Goal: Information Seeking & Learning: Learn about a topic

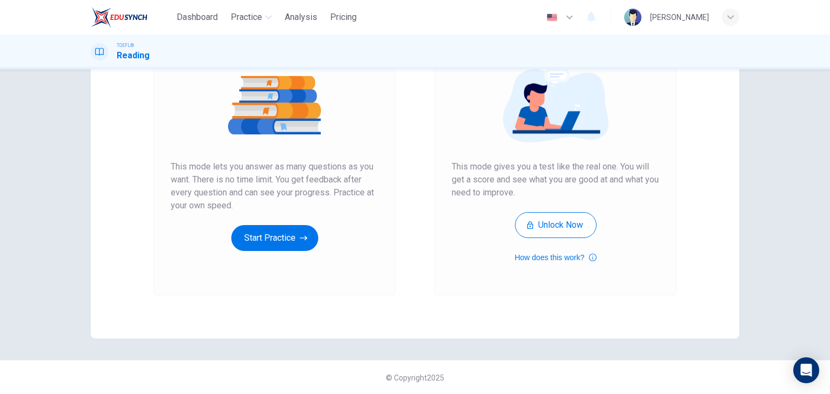
scroll to position [128, 0]
click at [294, 231] on button "Start Practice" at bounding box center [274, 238] width 87 height 26
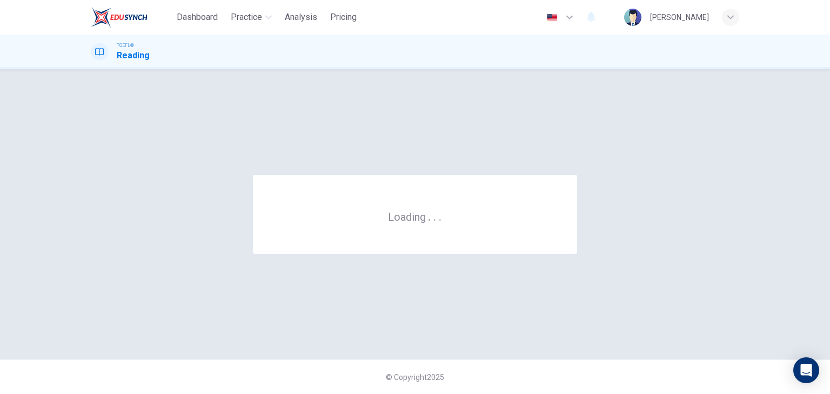
scroll to position [0, 0]
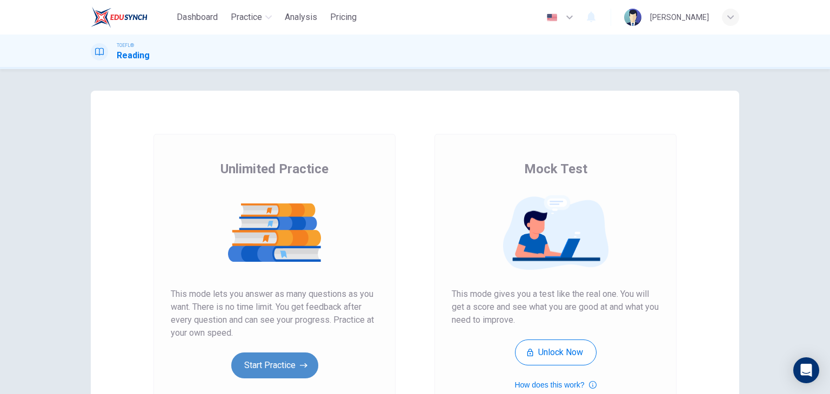
click at [279, 360] on button "Start Practice" at bounding box center [274, 366] width 87 height 26
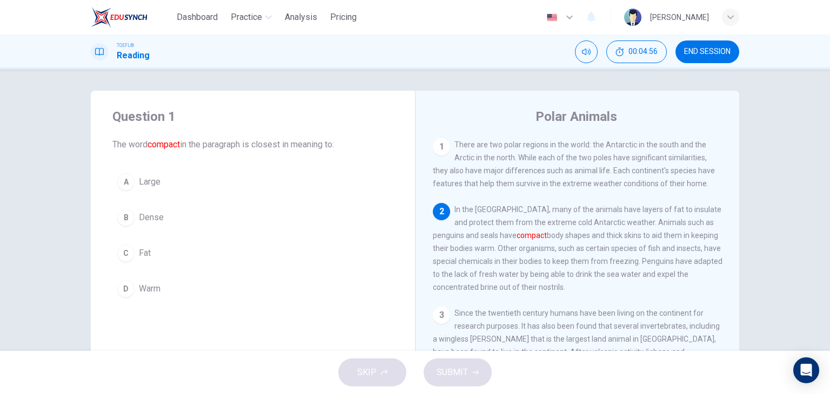
drag, startPoint x: 666, startPoint y: 226, endPoint x: 707, endPoint y: 225, distance: 41.1
click at [708, 225] on span "In the Antarctic, many of the animals have layers of fat to insulate and protec…" at bounding box center [578, 248] width 290 height 86
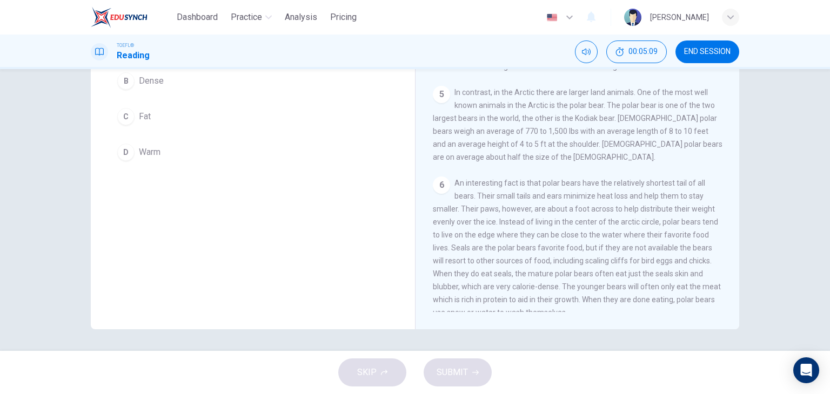
scroll to position [316, 0]
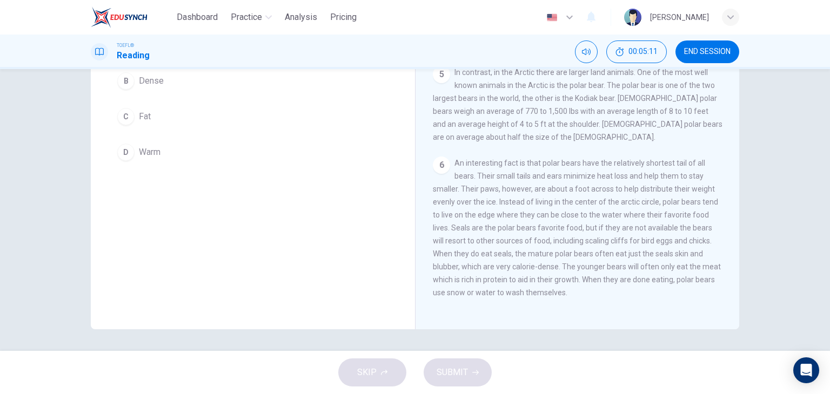
drag, startPoint x: 586, startPoint y: 294, endPoint x: 426, endPoint y: 240, distance: 168.4
click at [427, 240] on div "Polar Animals 1 There are two polar regions in the world: the Antarctic in the …" at bounding box center [577, 141] width 324 height 375
drag, startPoint x: 430, startPoint y: 255, endPoint x: 549, endPoint y: 280, distance: 121.5
click at [540, 270] on span "An interesting fact is that polar bears have the relatively shortest tail of al…" at bounding box center [577, 228] width 288 height 138
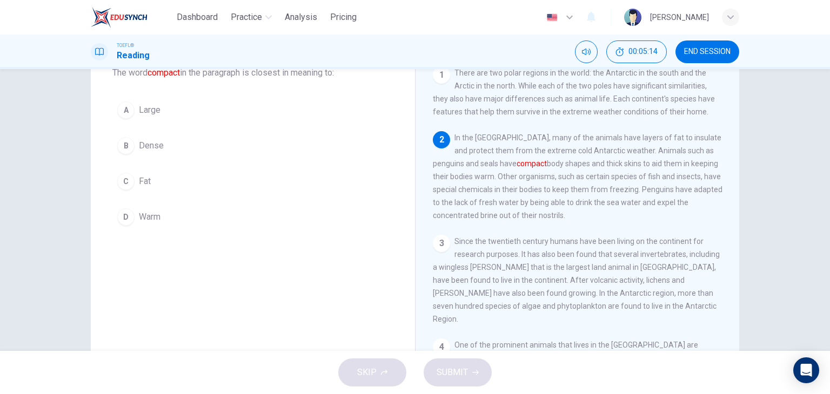
scroll to position [0, 0]
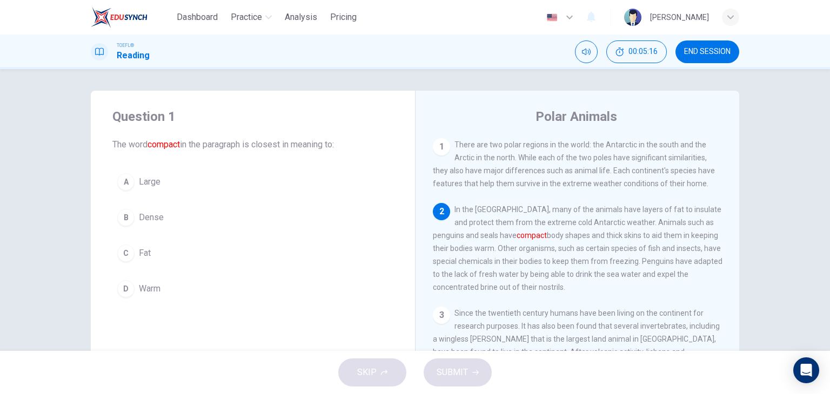
drag, startPoint x: 458, startPoint y: 137, endPoint x: 636, endPoint y: 176, distance: 183.0
click at [636, 176] on div "Polar Animals 1 There are two polar regions in the world: the Antarctic in the …" at bounding box center [577, 278] width 324 height 375
drag, startPoint x: 460, startPoint y: 145, endPoint x: 730, endPoint y: 163, distance: 270.6
click at [730, 163] on div "1 There are two polar regions in the world: the Antarctic in the south and the …" at bounding box center [585, 293] width 304 height 311
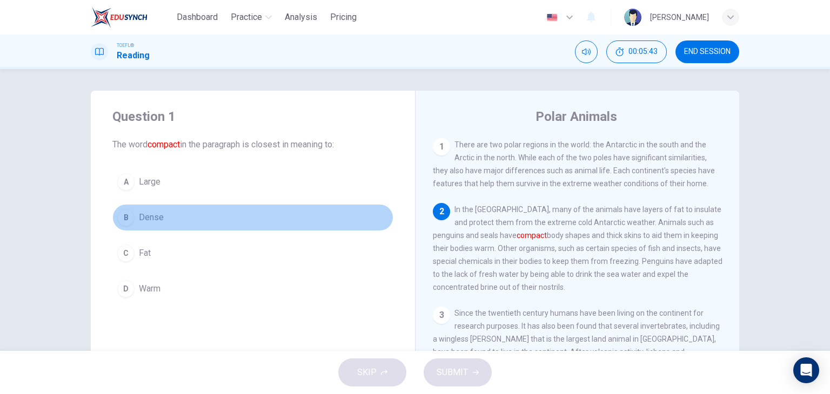
click at [146, 220] on span "Dense" at bounding box center [151, 217] width 25 height 13
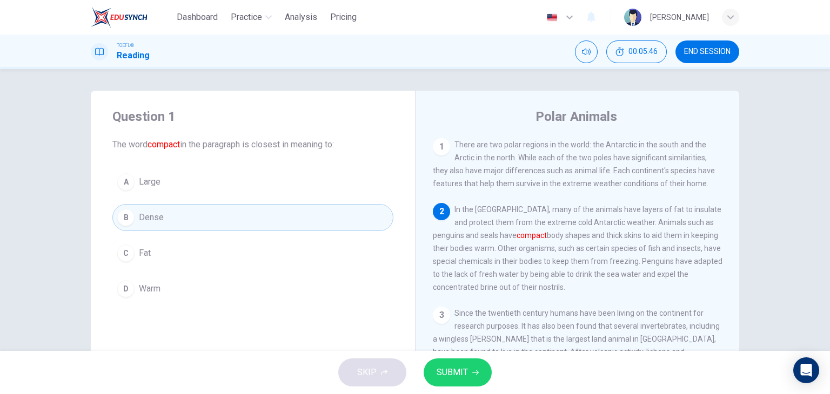
click at [462, 372] on span "SUBMIT" at bounding box center [451, 372] width 31 height 15
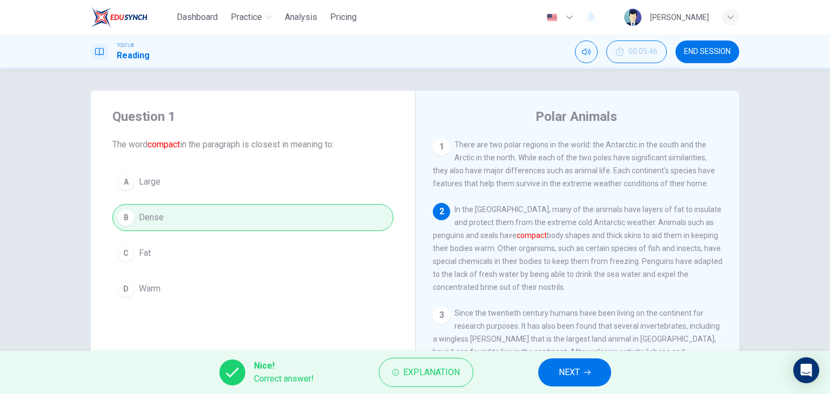
click at [569, 371] on span "NEXT" at bounding box center [569, 372] width 21 height 15
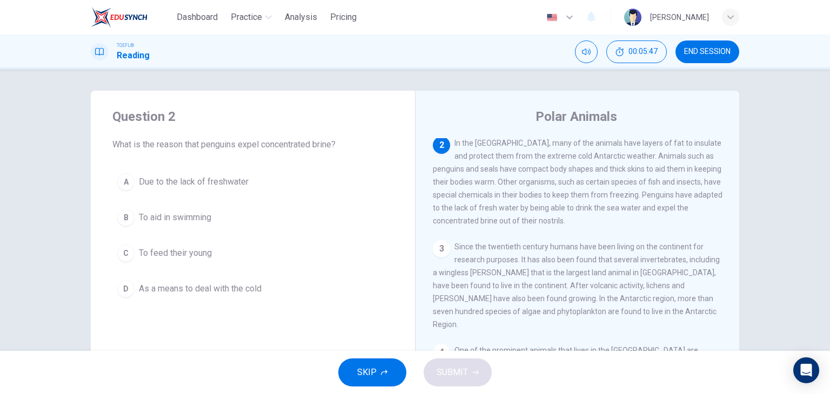
scroll to position [12, 0]
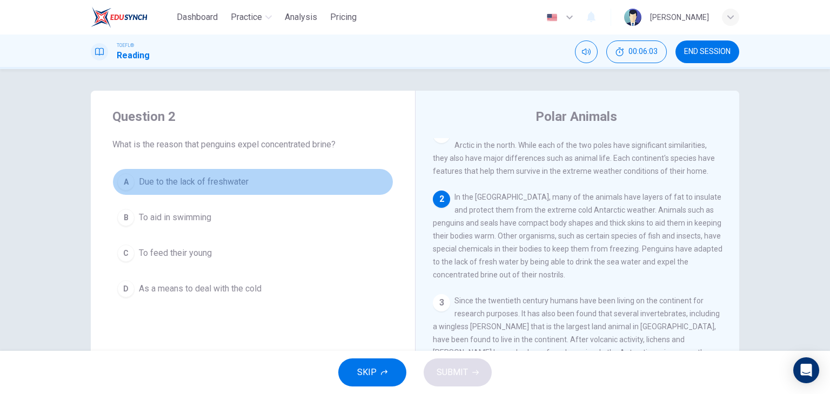
click at [210, 184] on span "Due to the lack of freshwater" at bounding box center [194, 182] width 110 height 13
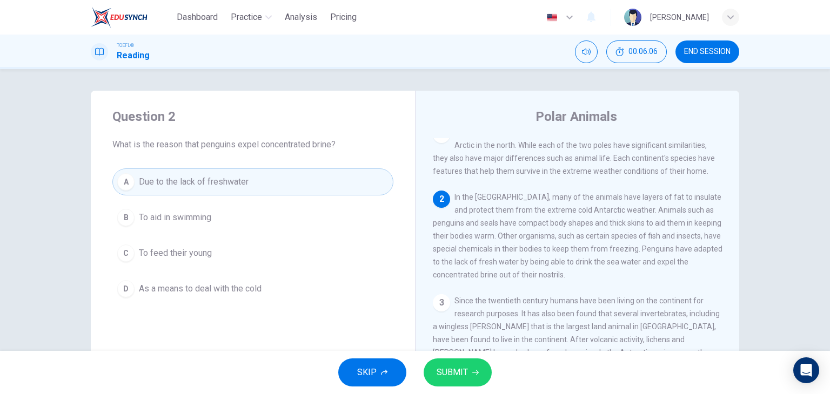
click at [461, 370] on span "SUBMIT" at bounding box center [451, 372] width 31 height 15
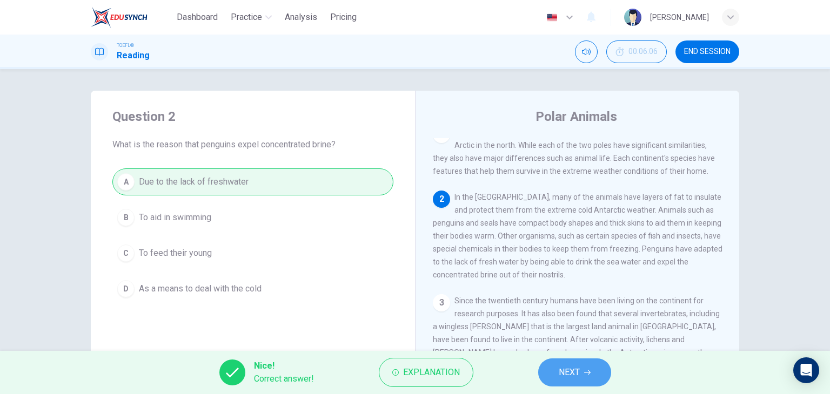
click at [567, 376] on span "NEXT" at bounding box center [569, 372] width 21 height 15
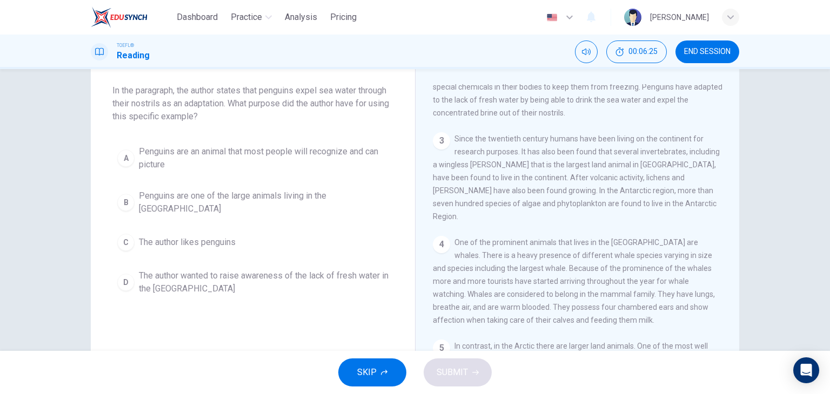
scroll to position [0, 0]
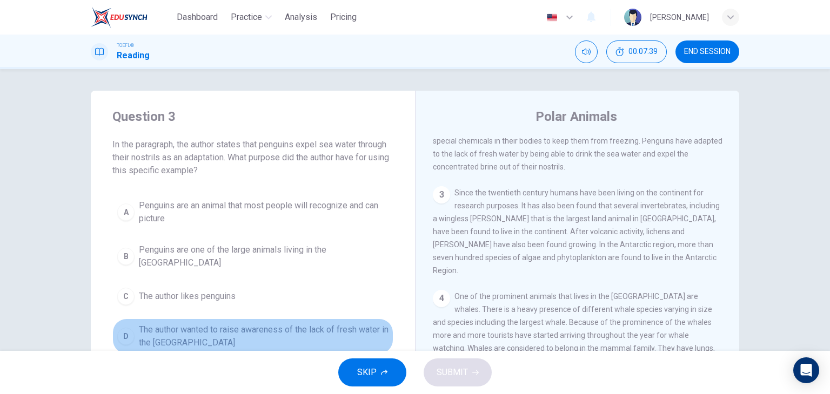
click at [196, 324] on span "The author wanted to raise awareness of the lack of fresh water in the Antarctic" at bounding box center [264, 337] width 250 height 26
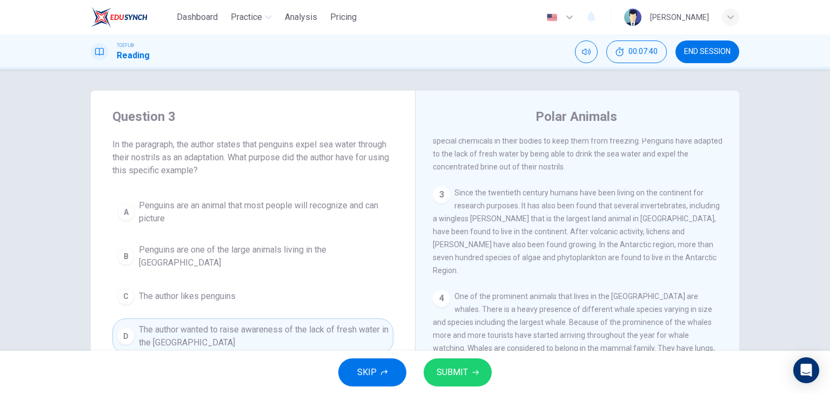
click at [458, 373] on span "SUBMIT" at bounding box center [451, 372] width 31 height 15
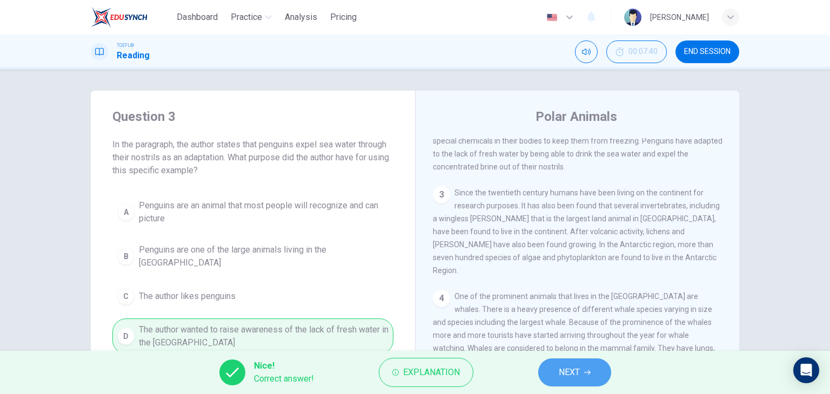
click at [577, 374] on span "NEXT" at bounding box center [569, 372] width 21 height 15
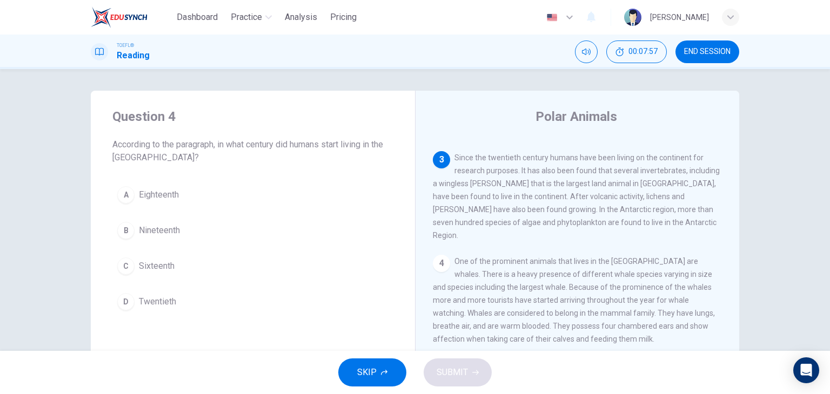
scroll to position [173, 0]
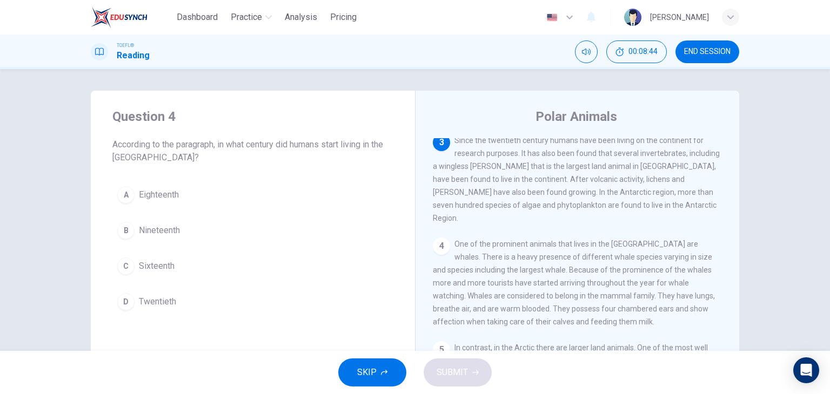
click at [164, 302] on span "Twentieth" at bounding box center [157, 301] width 37 height 13
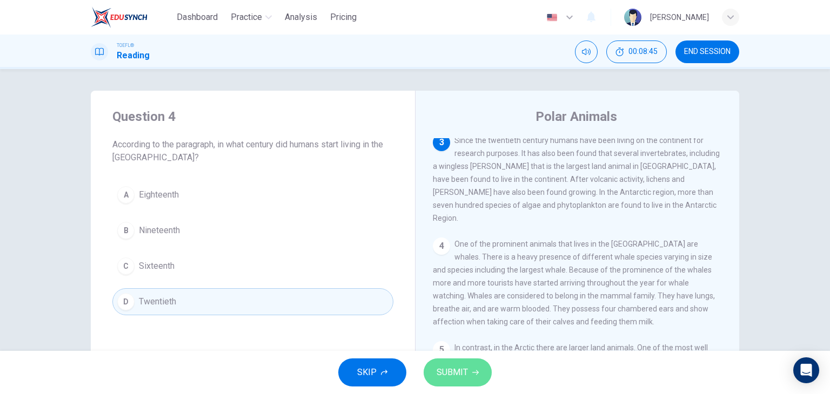
click at [466, 372] on span "SUBMIT" at bounding box center [451, 372] width 31 height 15
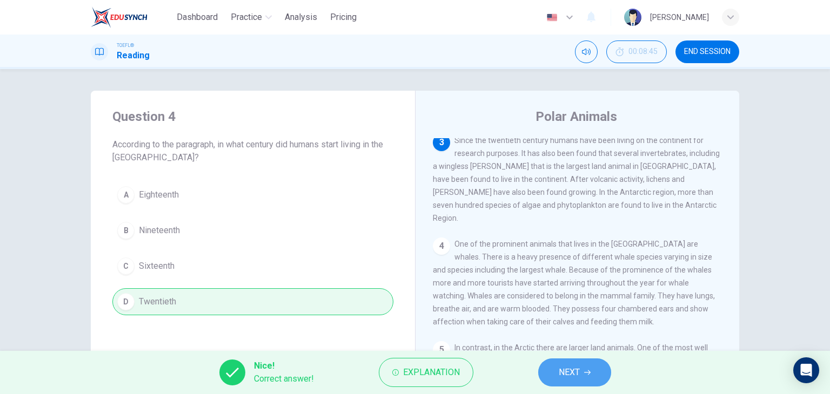
click at [582, 368] on button "NEXT" at bounding box center [574, 373] width 73 height 28
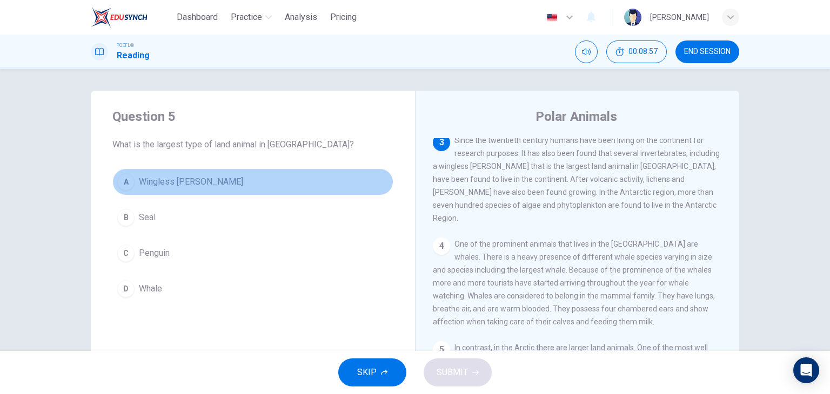
click at [179, 182] on span "Wingless midge" at bounding box center [191, 182] width 104 height 13
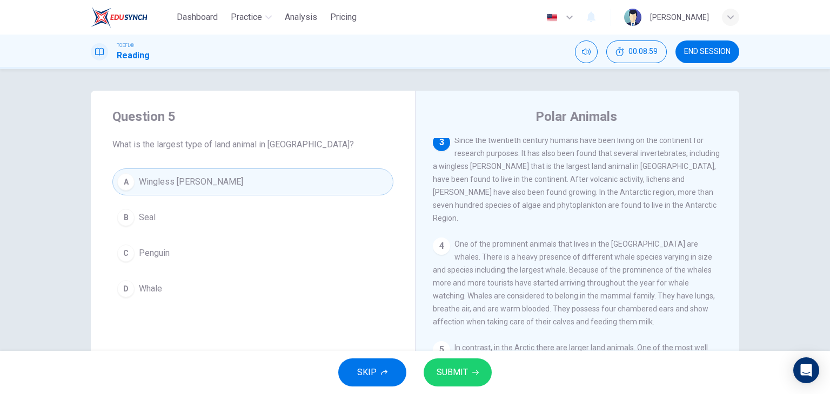
click at [467, 375] on span "SUBMIT" at bounding box center [451, 372] width 31 height 15
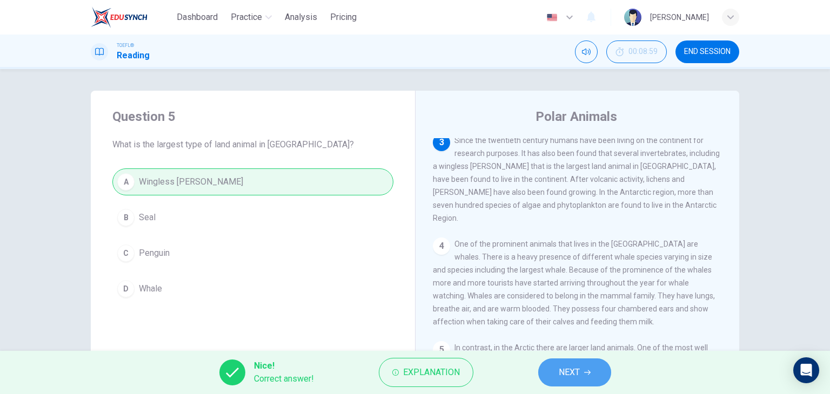
click at [585, 374] on icon "button" at bounding box center [587, 372] width 6 height 6
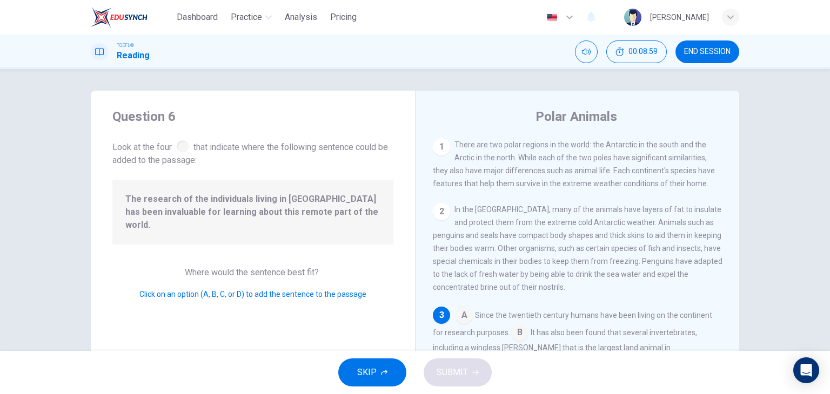
scroll to position [65, 0]
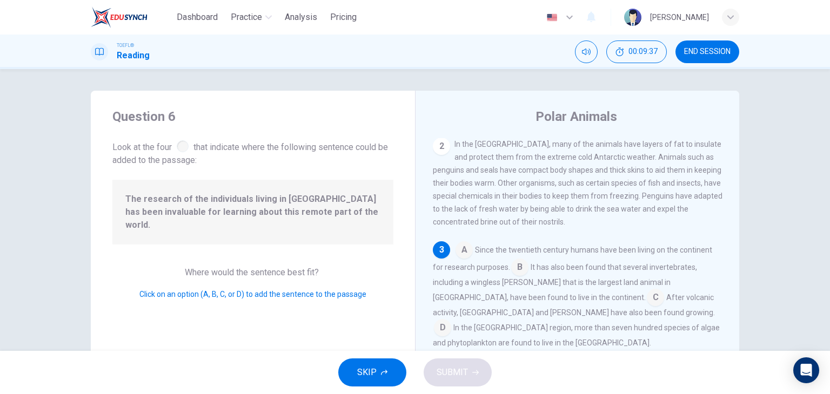
click at [647, 303] on input at bounding box center [655, 298] width 17 height 17
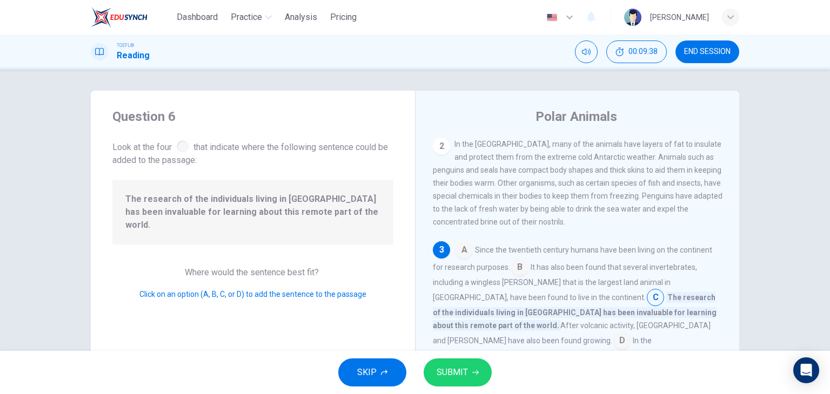
click at [465, 371] on span "SUBMIT" at bounding box center [451, 372] width 31 height 15
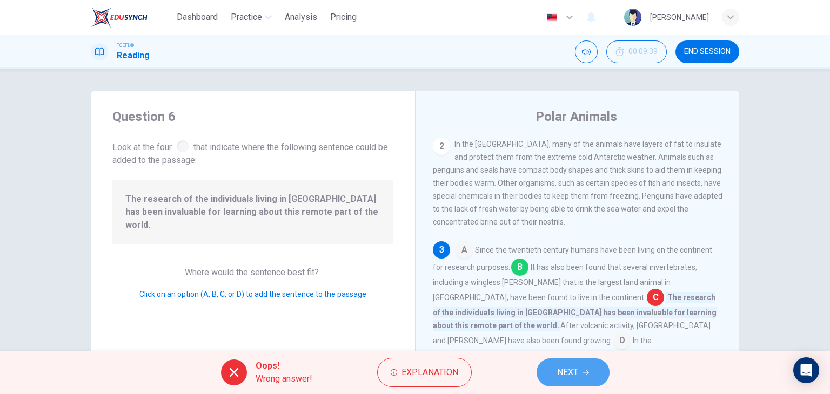
click at [564, 373] on span "NEXT" at bounding box center [567, 372] width 21 height 15
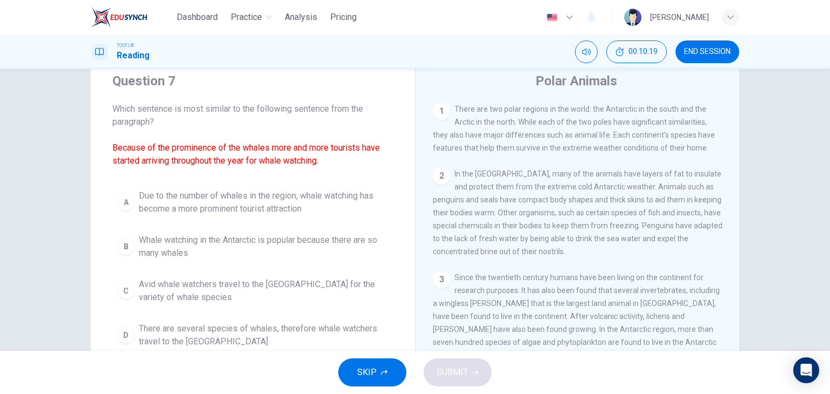
scroll to position [54, 0]
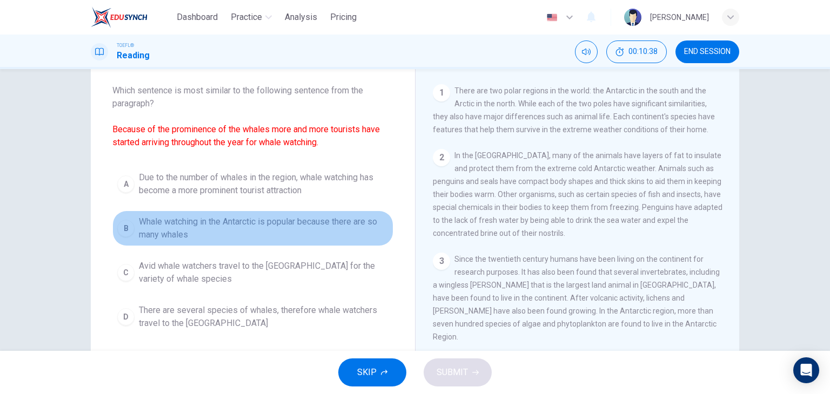
click at [119, 226] on div "B" at bounding box center [125, 228] width 17 height 17
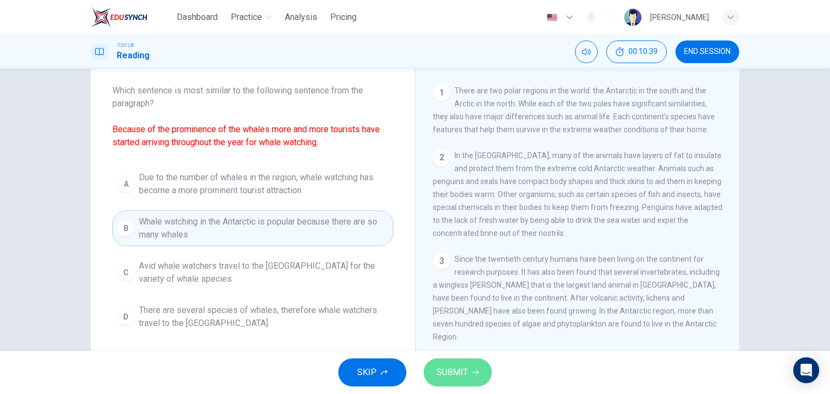
click at [460, 368] on span "SUBMIT" at bounding box center [451, 372] width 31 height 15
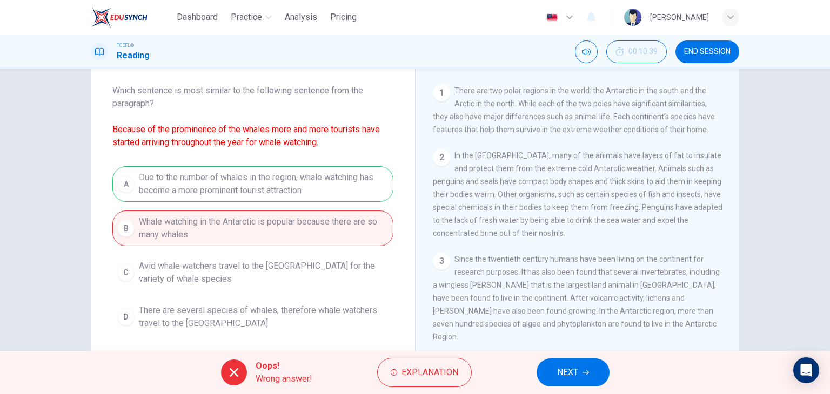
click at [575, 365] on span "NEXT" at bounding box center [567, 372] width 21 height 15
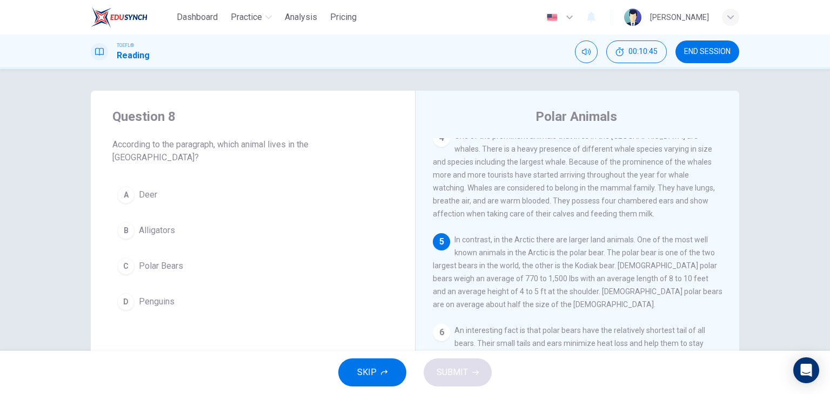
scroll to position [305, 0]
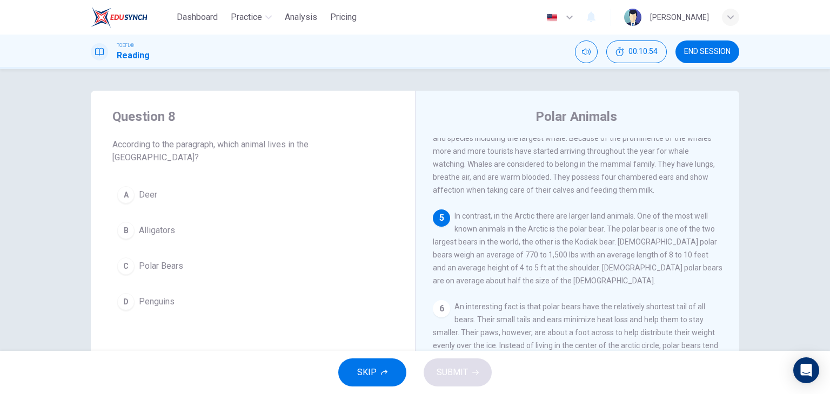
click at [153, 260] on span "Polar Bears" at bounding box center [161, 266] width 44 height 13
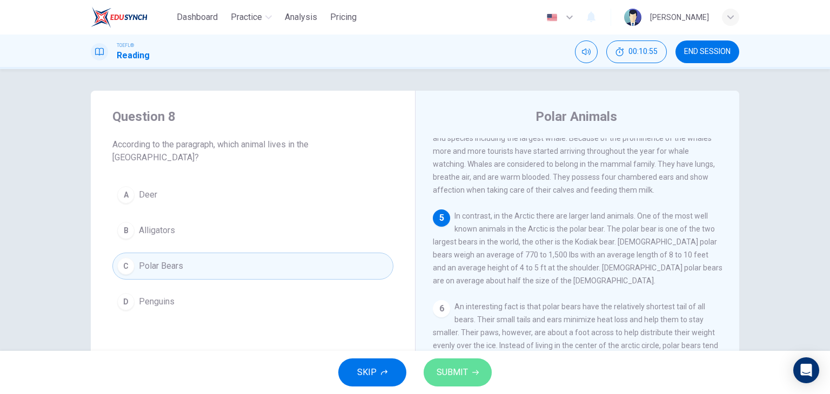
click at [449, 370] on span "SUBMIT" at bounding box center [451, 372] width 31 height 15
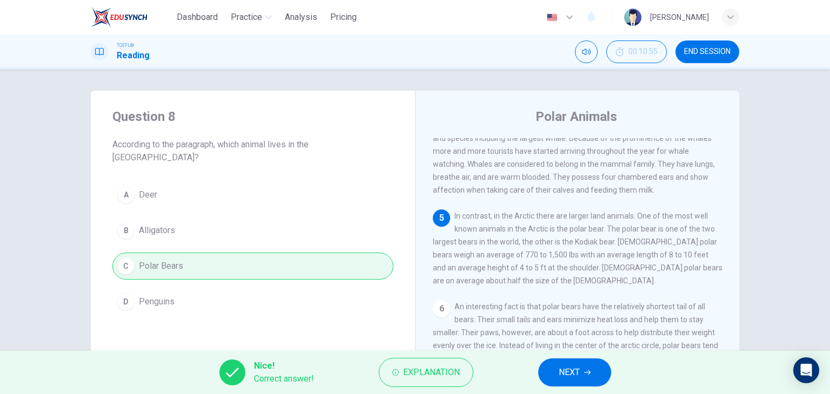
click at [599, 364] on button "NEXT" at bounding box center [574, 373] width 73 height 28
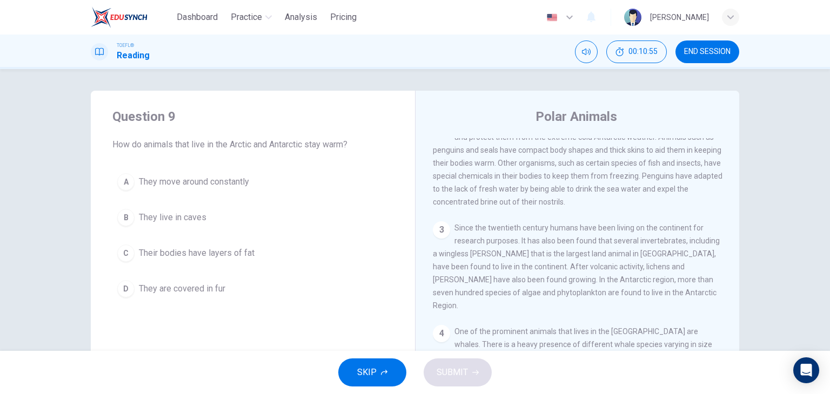
scroll to position [66, 0]
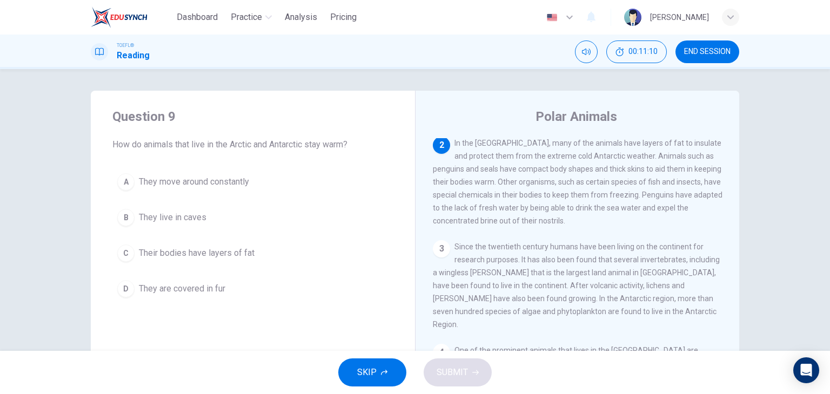
click at [198, 252] on span "Their bodies have layers of fat" at bounding box center [197, 253] width 116 height 13
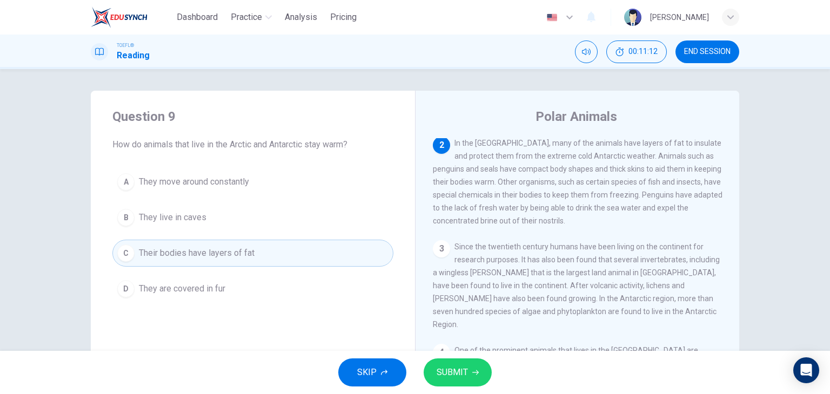
click at [467, 368] on button "SUBMIT" at bounding box center [457, 373] width 68 height 28
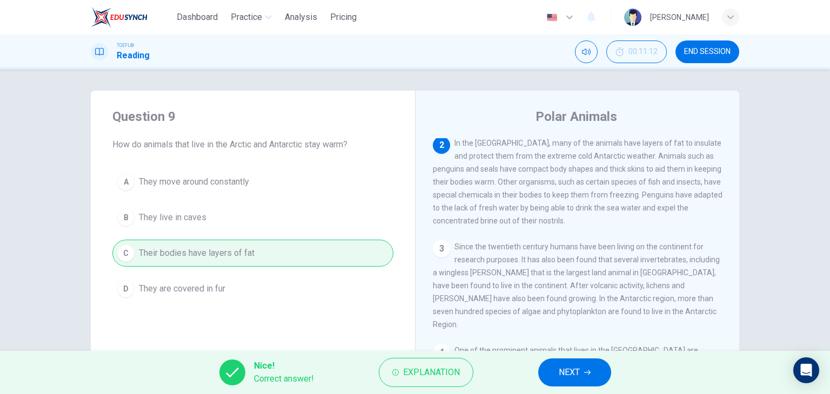
click at [575, 367] on span "NEXT" at bounding box center [569, 372] width 21 height 15
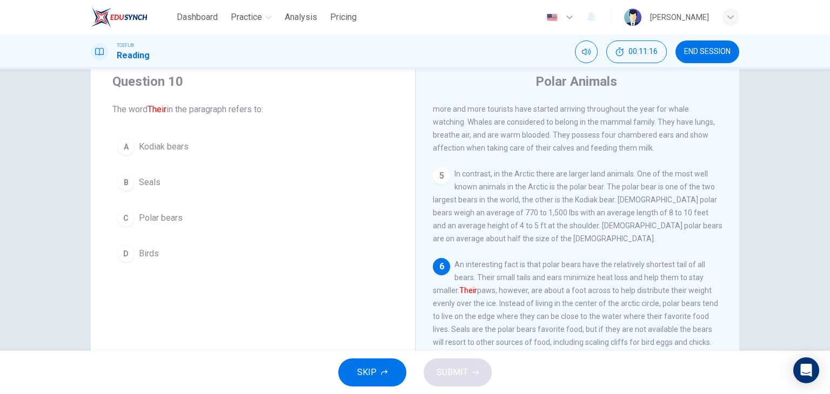
scroll to position [54, 0]
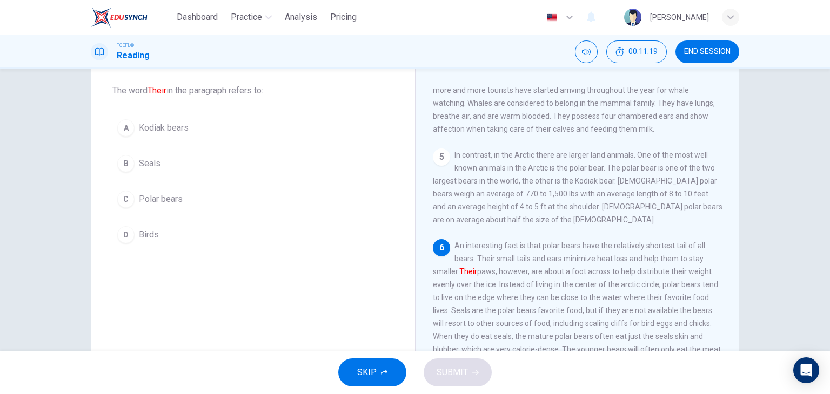
click at [158, 201] on span "Polar bears" at bounding box center [161, 199] width 44 height 13
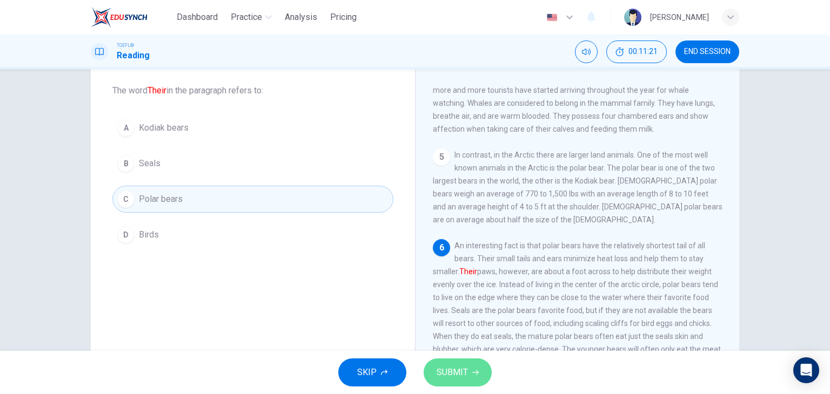
click at [465, 368] on span "SUBMIT" at bounding box center [451, 372] width 31 height 15
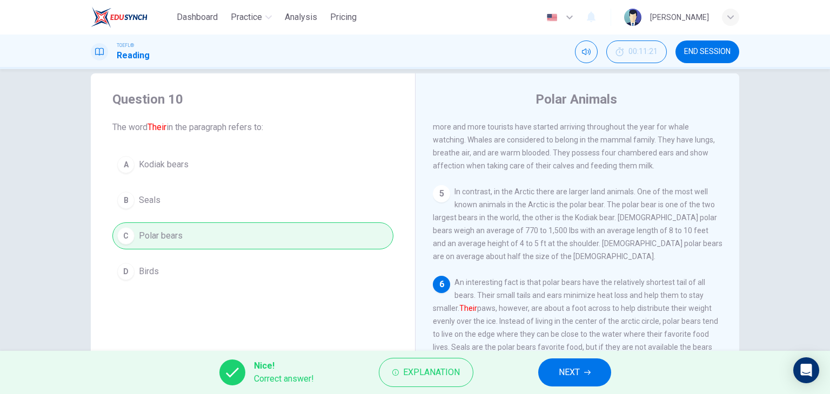
scroll to position [0, 0]
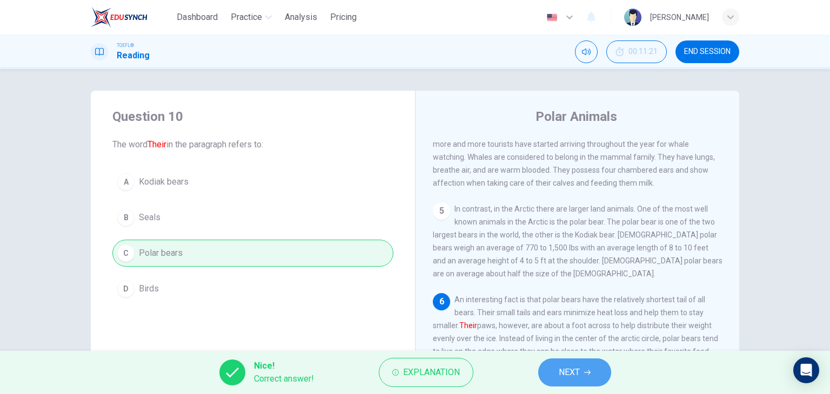
click at [600, 372] on button "NEXT" at bounding box center [574, 373] width 73 height 28
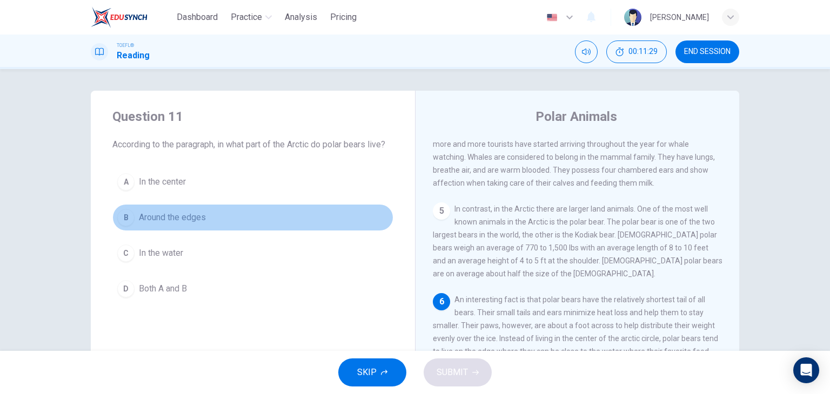
click at [166, 217] on span "Around the edges" at bounding box center [172, 217] width 67 height 13
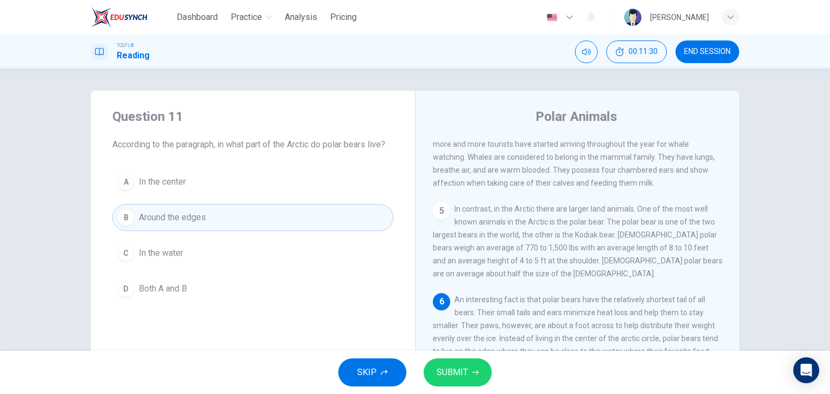
click at [468, 374] on button "SUBMIT" at bounding box center [457, 373] width 68 height 28
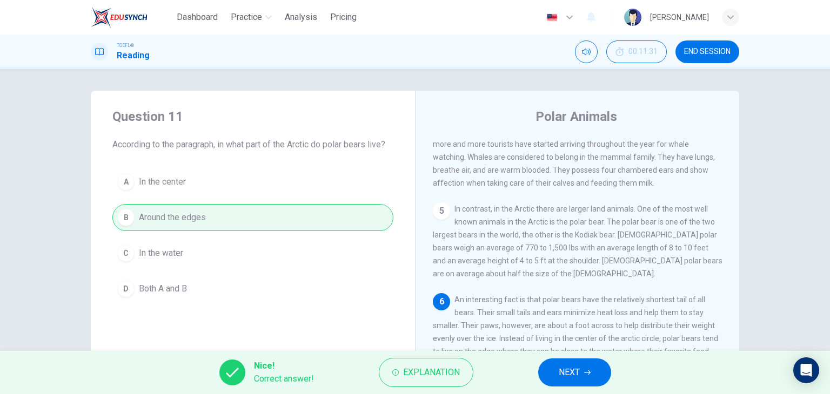
click at [566, 371] on span "NEXT" at bounding box center [569, 372] width 21 height 15
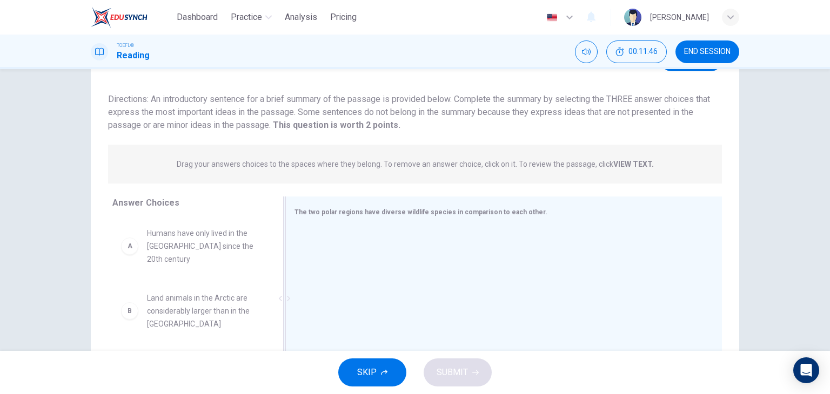
scroll to position [108, 0]
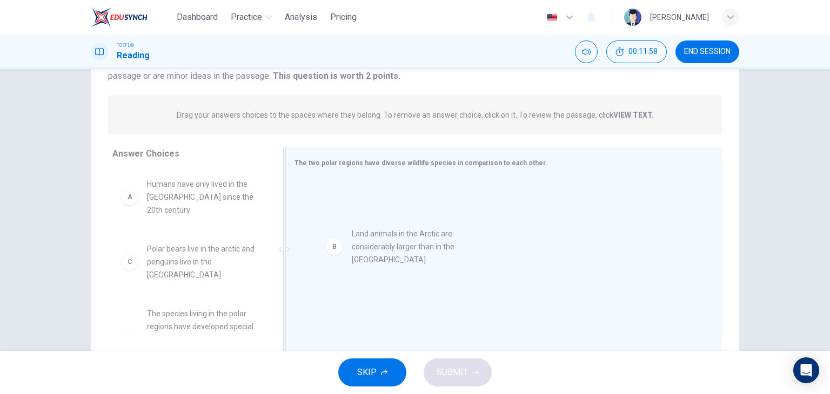
drag, startPoint x: 167, startPoint y: 249, endPoint x: 385, endPoint y: 247, distance: 217.2
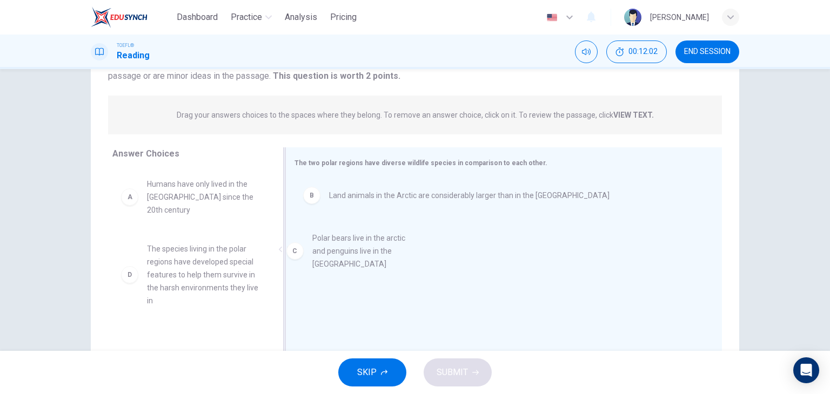
drag, startPoint x: 169, startPoint y: 250, endPoint x: 339, endPoint y: 252, distance: 170.7
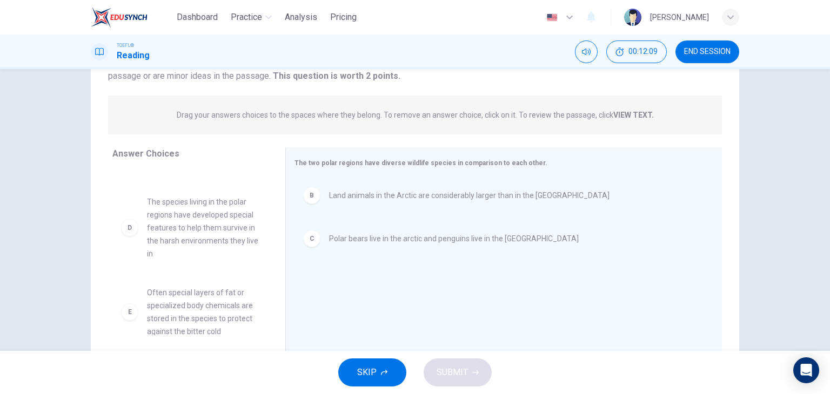
scroll to position [28, 0]
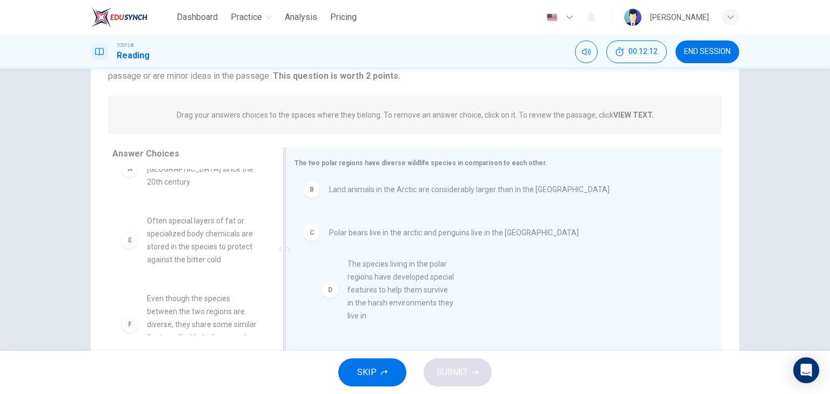
drag, startPoint x: 196, startPoint y: 234, endPoint x: 411, endPoint y: 292, distance: 223.3
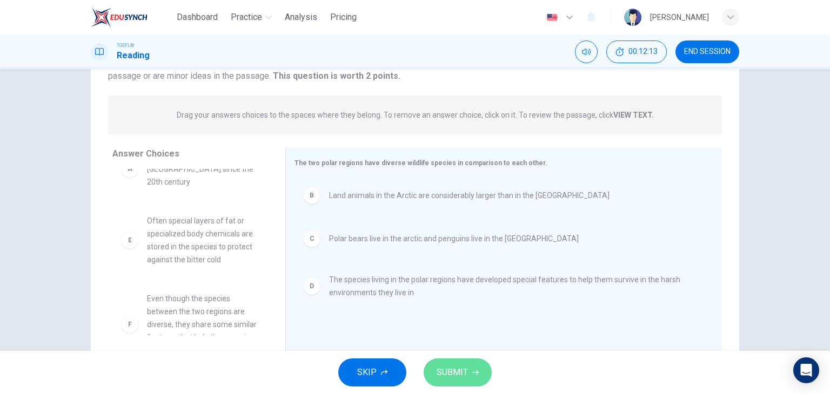
click at [485, 372] on button "SUBMIT" at bounding box center [457, 373] width 68 height 28
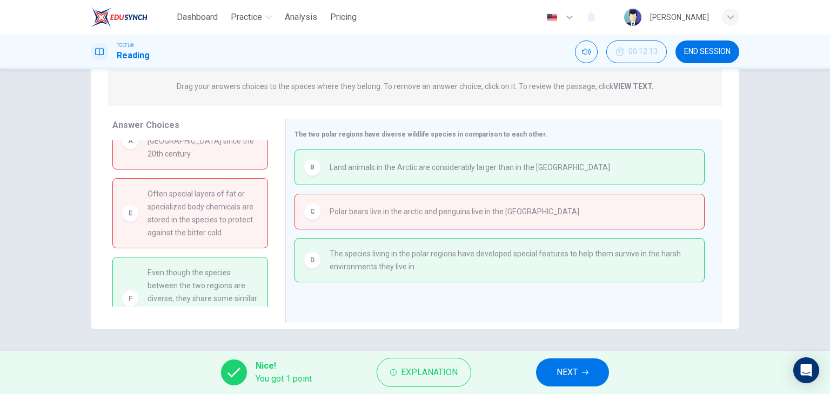
scroll to position [60, 0]
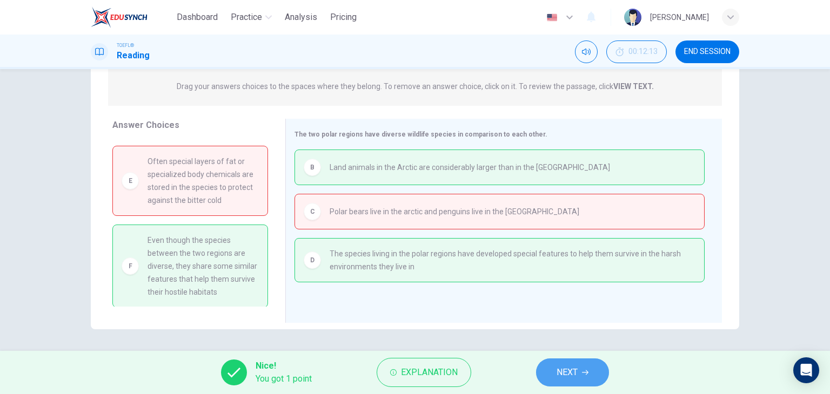
click at [574, 373] on span "NEXT" at bounding box center [566, 372] width 21 height 15
